Goal: Task Accomplishment & Management: Manage account settings

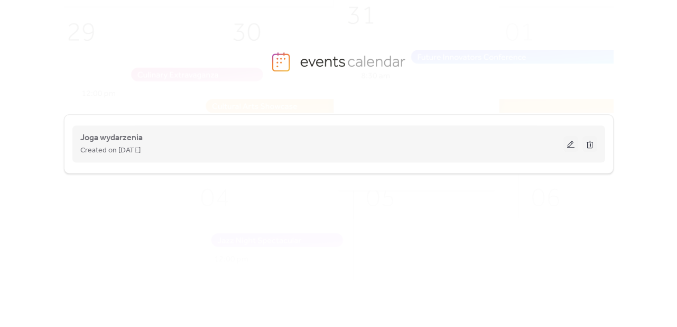
click at [571, 142] on button at bounding box center [571, 144] width 15 height 16
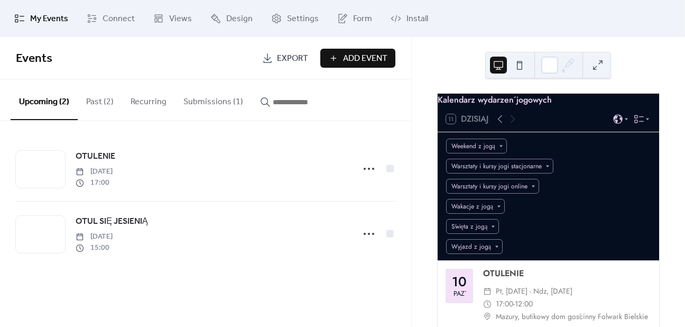
click at [227, 106] on button "Submissions (1)" at bounding box center [213, 99] width 77 height 39
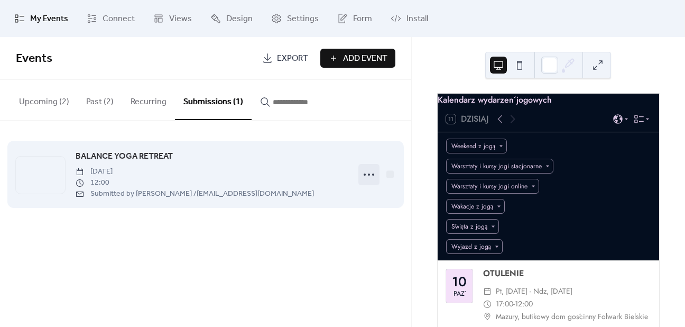
click at [366, 174] on icon at bounding box center [369, 174] width 17 height 17
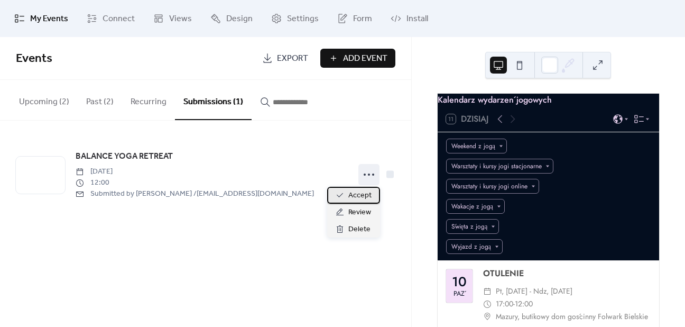
click at [358, 193] on span "Accept" at bounding box center [359, 195] width 23 height 13
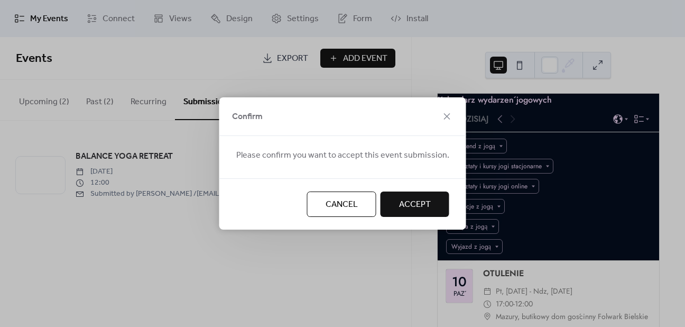
click at [418, 201] on span "Accept" at bounding box center [415, 204] width 32 height 13
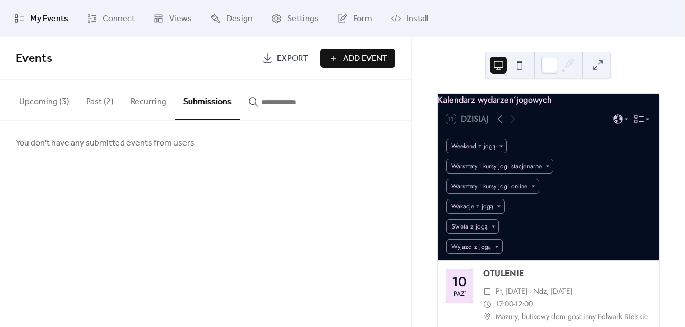
click at [41, 93] on button "Upcoming (3)" at bounding box center [44, 99] width 67 height 39
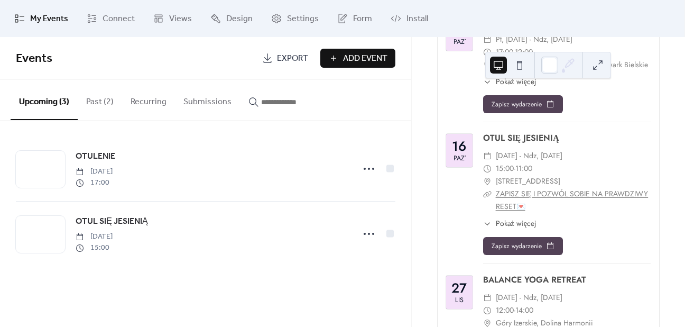
scroll to position [106, 0]
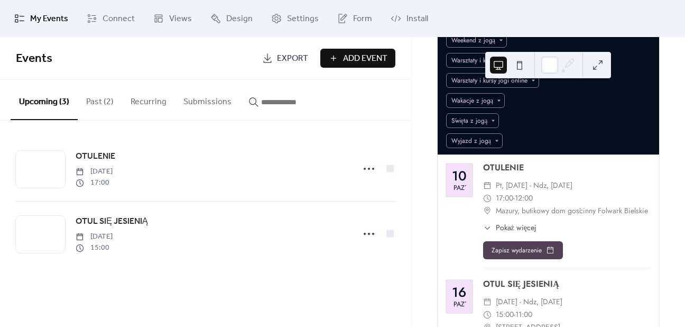
click at [207, 103] on button "Submissions" at bounding box center [207, 99] width 65 height 39
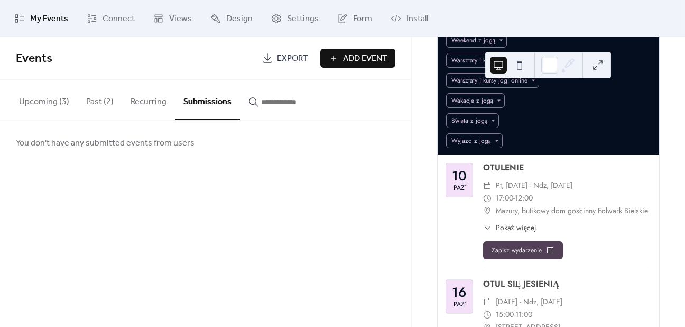
click at [49, 103] on button "Upcoming (3)" at bounding box center [44, 99] width 67 height 39
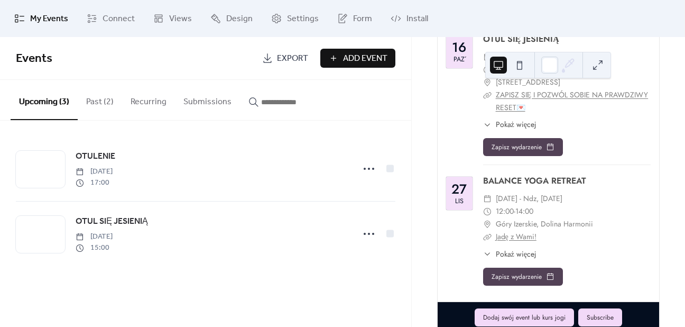
scroll to position [379, 0]
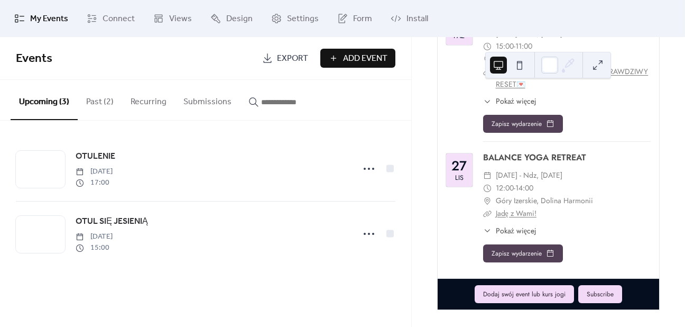
click at [515, 232] on span "Pokaż więcej" at bounding box center [516, 230] width 41 height 11
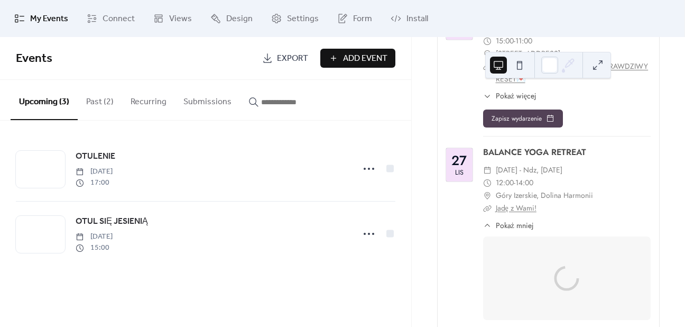
click at [515, 213] on link "Jadę z Wami!" at bounding box center [516, 207] width 41 height 11
click at [518, 209] on link "Jadę z Wami!" at bounding box center [516, 207] width 41 height 11
